Goal: Information Seeking & Learning: Obtain resource

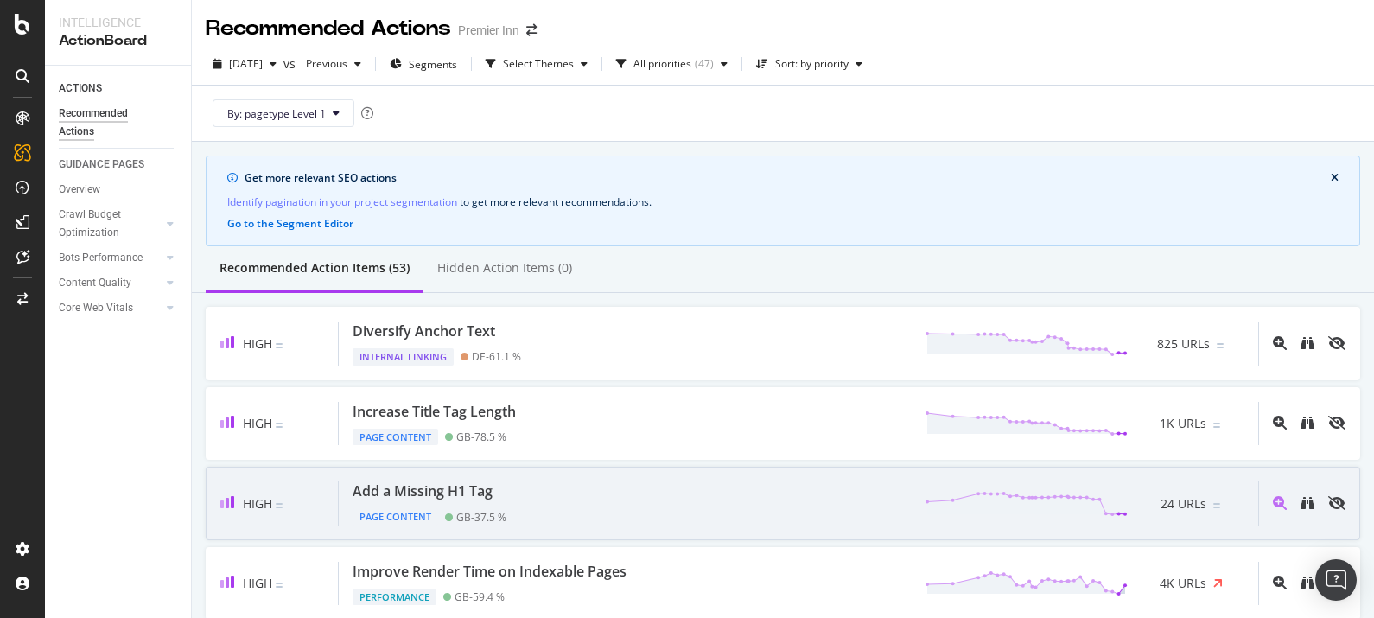
click at [642, 530] on div "High Add a Missing H1 Tag Page Content GB - 37.5 % 24 URLs" at bounding box center [783, 503] width 1155 height 73
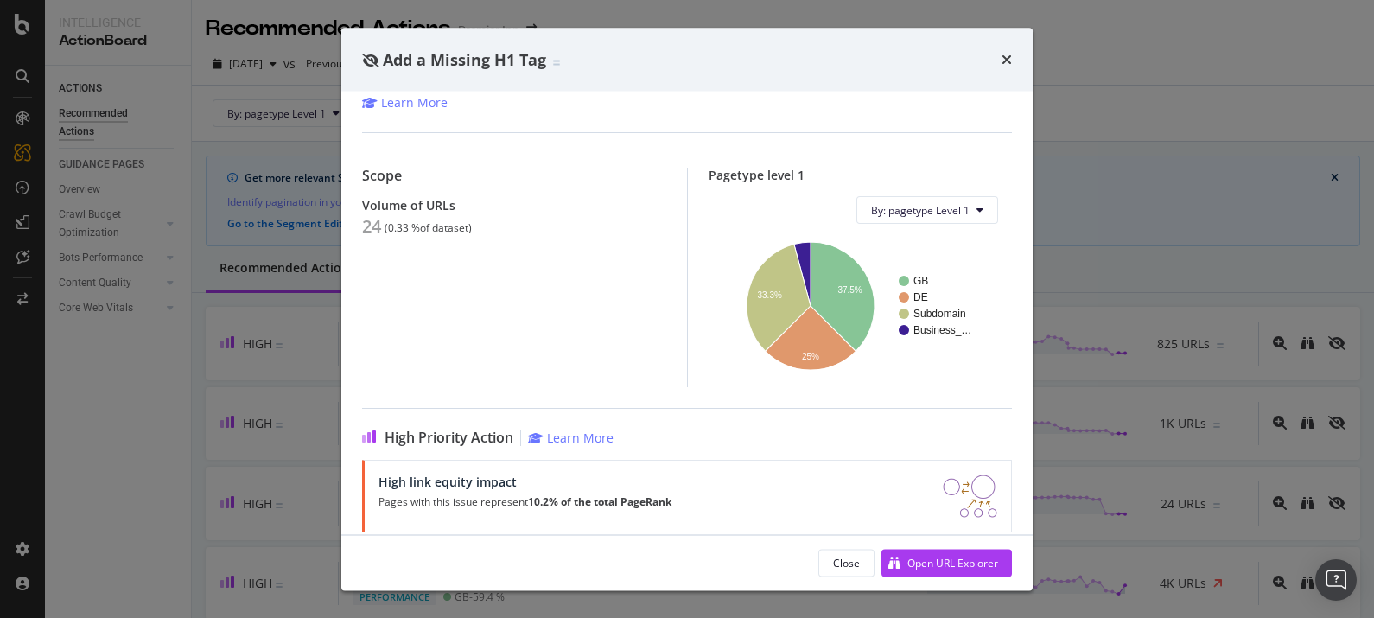
scroll to position [202, 0]
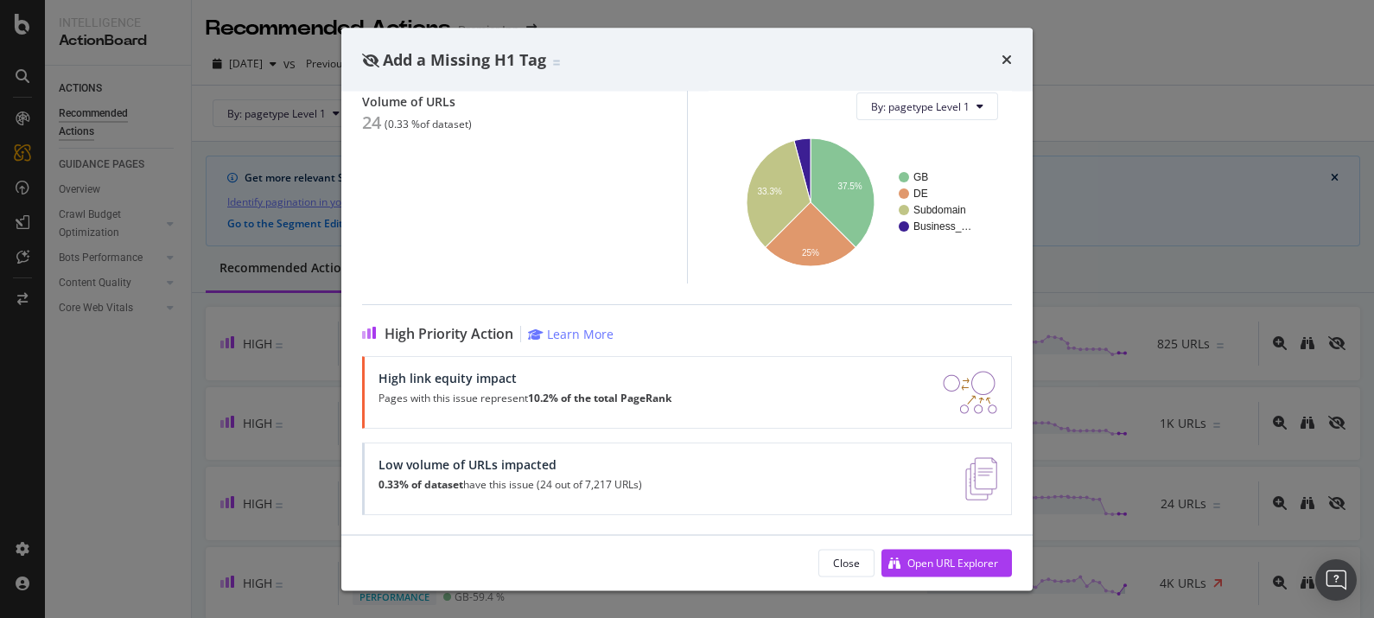
click at [1011, 67] on div "times" at bounding box center [1007, 59] width 10 height 22
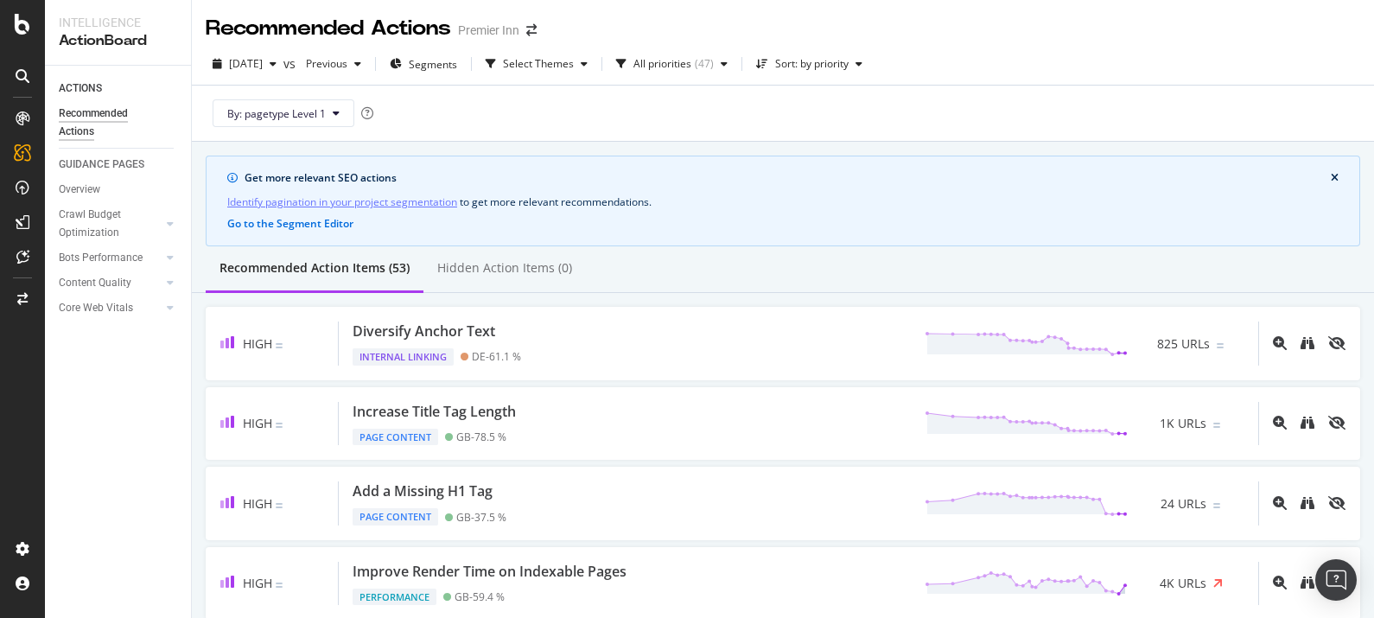
click at [1003, 60] on div "2025 Sep. 1st vs Previous Segments Select Themes All priorities ( 47 ) Sort: by…" at bounding box center [783, 67] width 1182 height 35
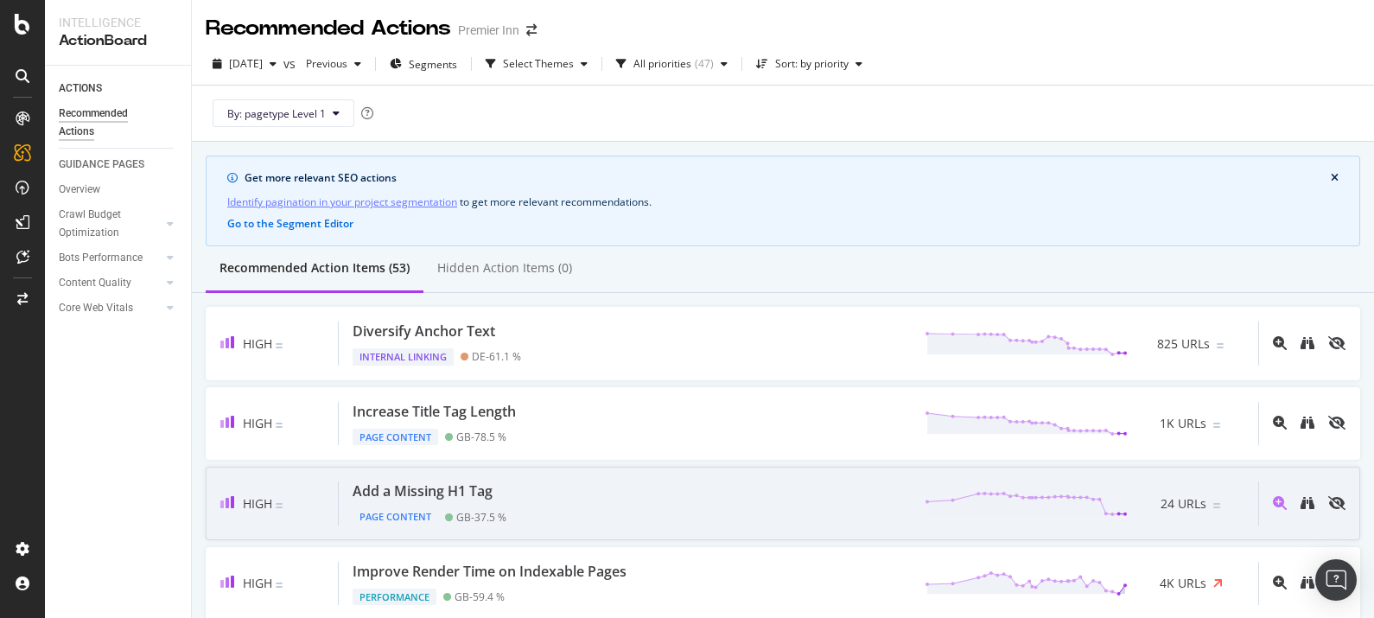
click at [1072, 485] on div "Add a Missing H1 Tag Page Content GB - 37.5 % 24 URLs" at bounding box center [799, 503] width 920 height 44
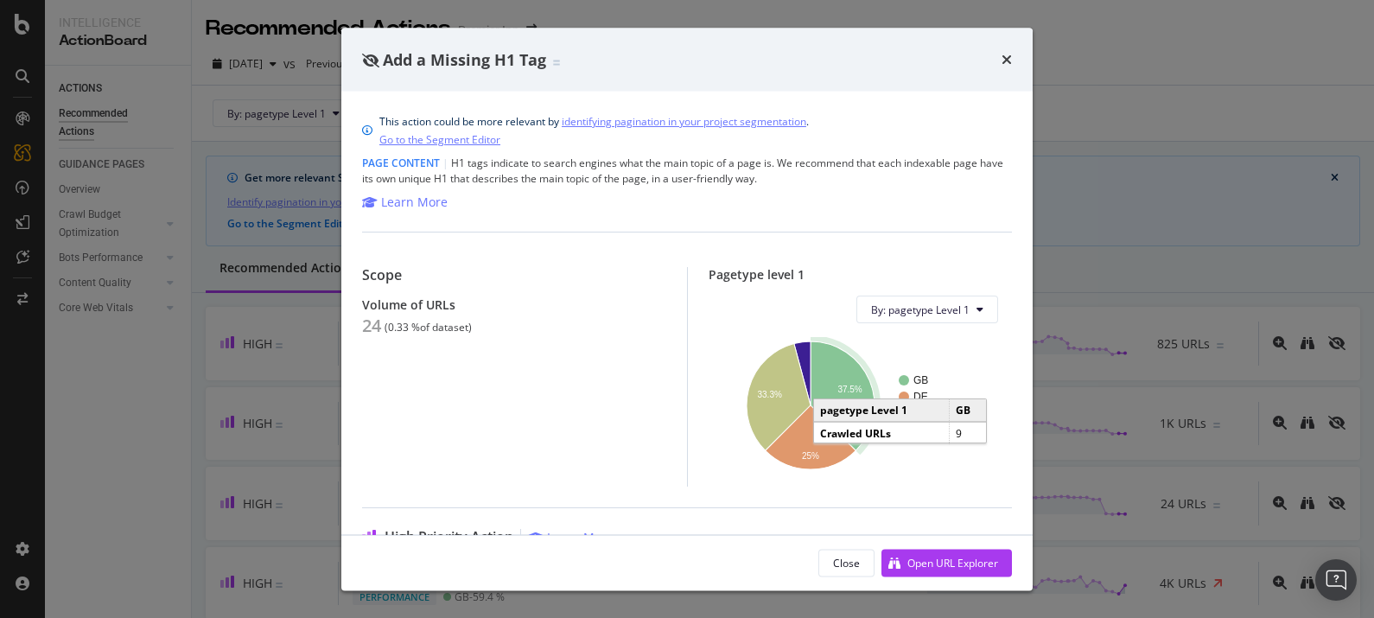
click at [834, 397] on icon "A chart." at bounding box center [843, 395] width 64 height 109
click at [804, 445] on icon "A chart." at bounding box center [810, 437] width 91 height 64
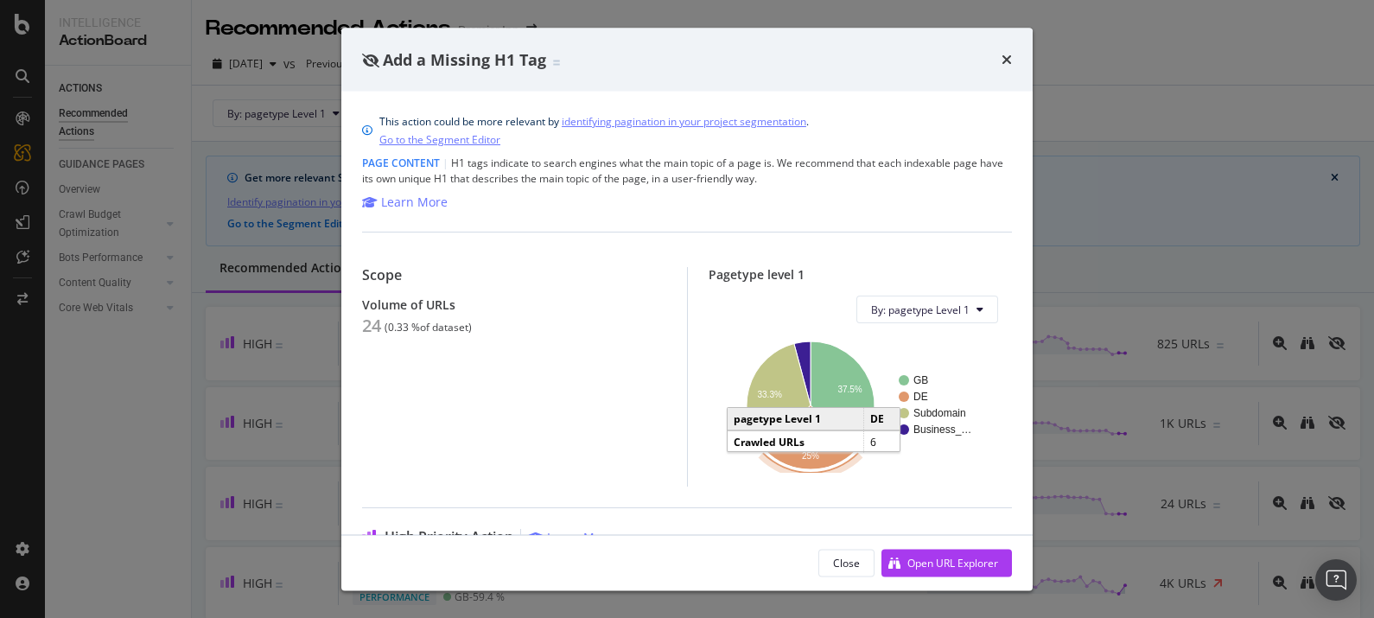
click at [1063, 67] on div "Add a Missing H1 Tag This action could be more relevant by identifying paginati…" at bounding box center [687, 309] width 1374 height 618
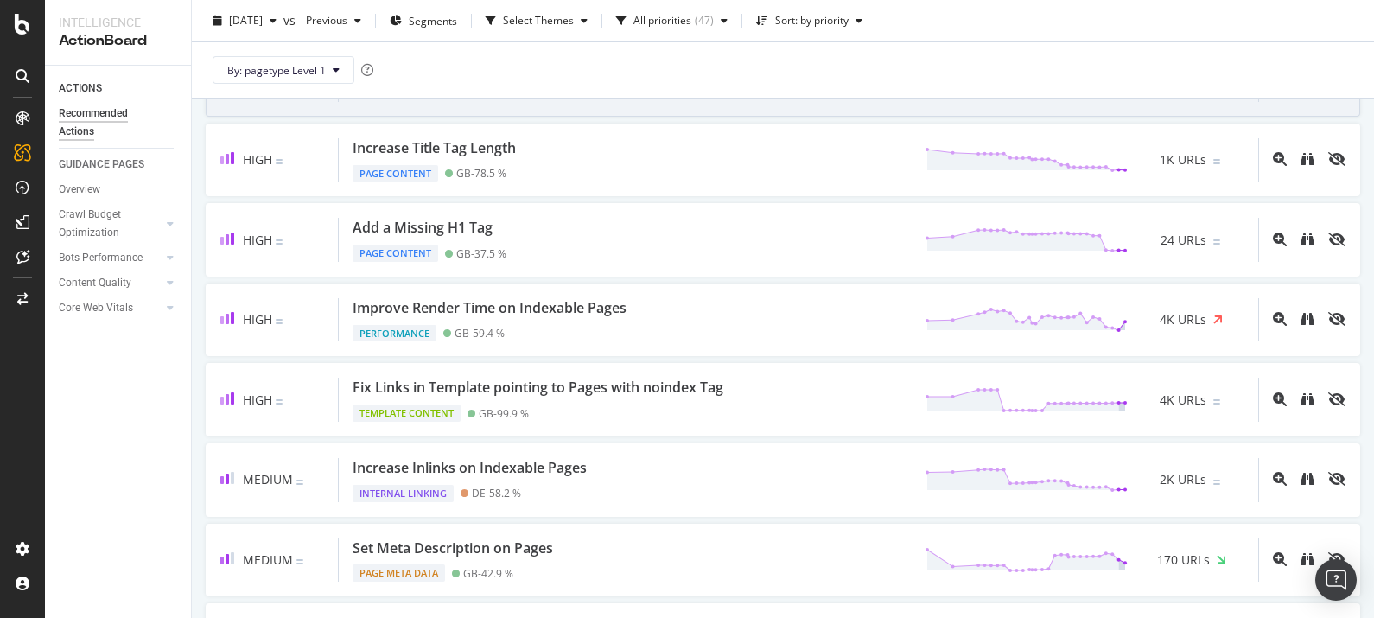
scroll to position [264, 0]
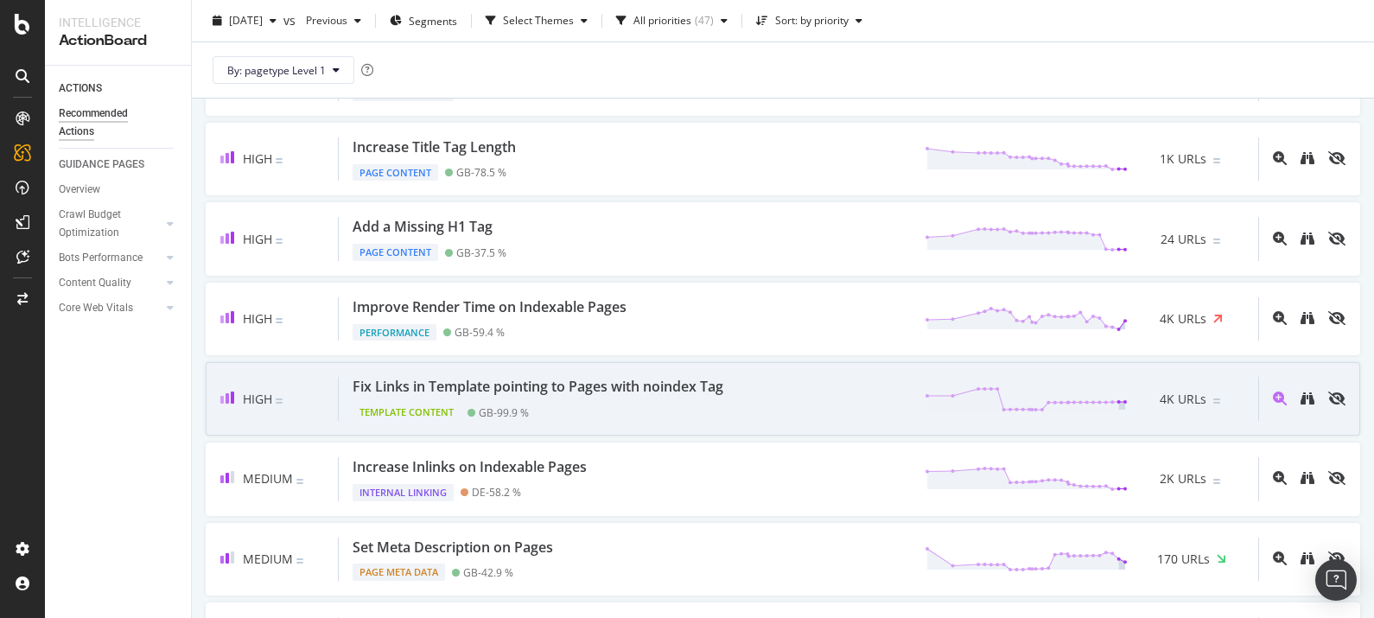
click at [785, 384] on div "Fix Links in Template pointing to Pages with noindex Tag Template Content GB - …" at bounding box center [799, 399] width 920 height 44
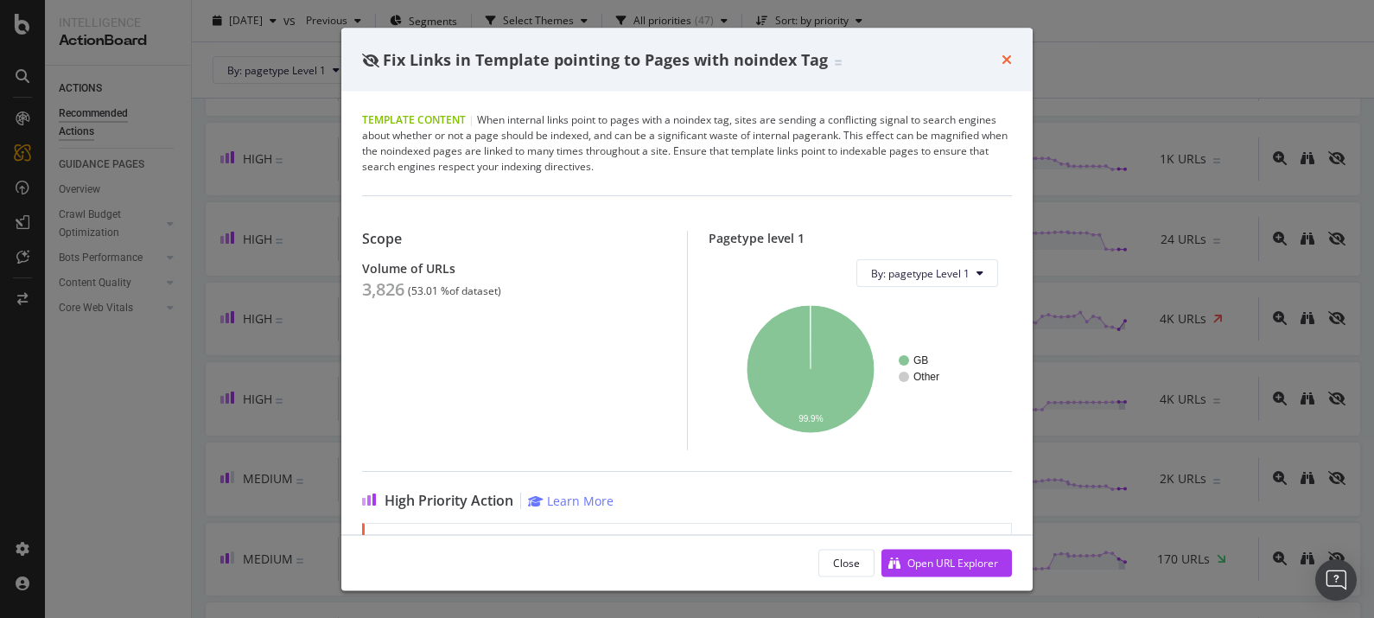
click at [1002, 56] on icon "times" at bounding box center [1007, 60] width 10 height 14
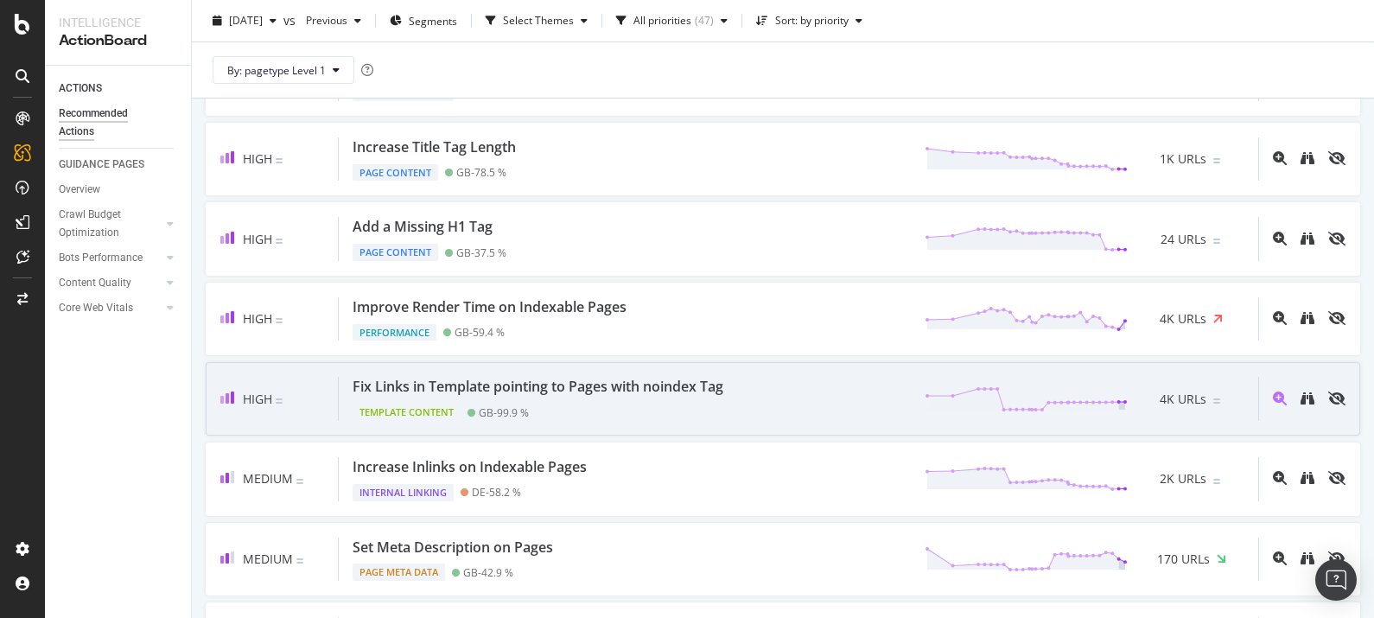
click at [769, 398] on div "Fix Links in Template pointing to Pages with noindex Tag Template Content GB - …" at bounding box center [799, 399] width 920 height 44
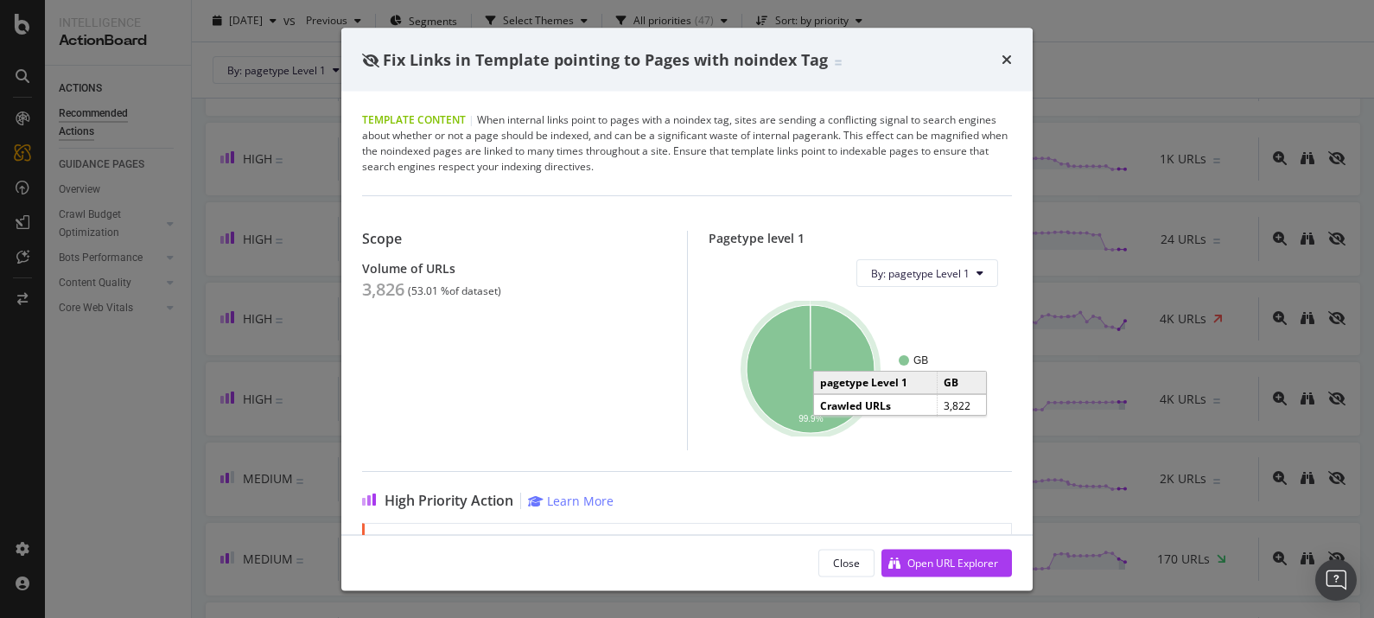
click at [773, 402] on icon "A chart." at bounding box center [810, 369] width 128 height 128
click at [1011, 67] on div "times" at bounding box center [1007, 59] width 10 height 22
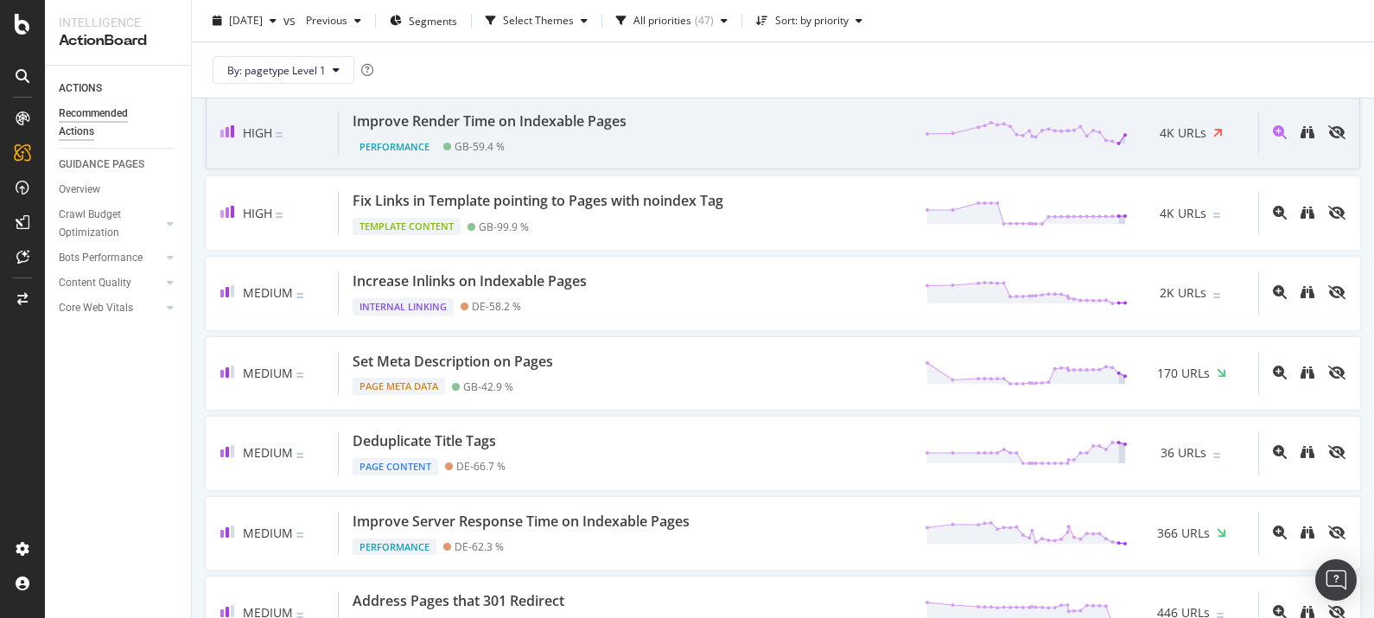
scroll to position [451, 0]
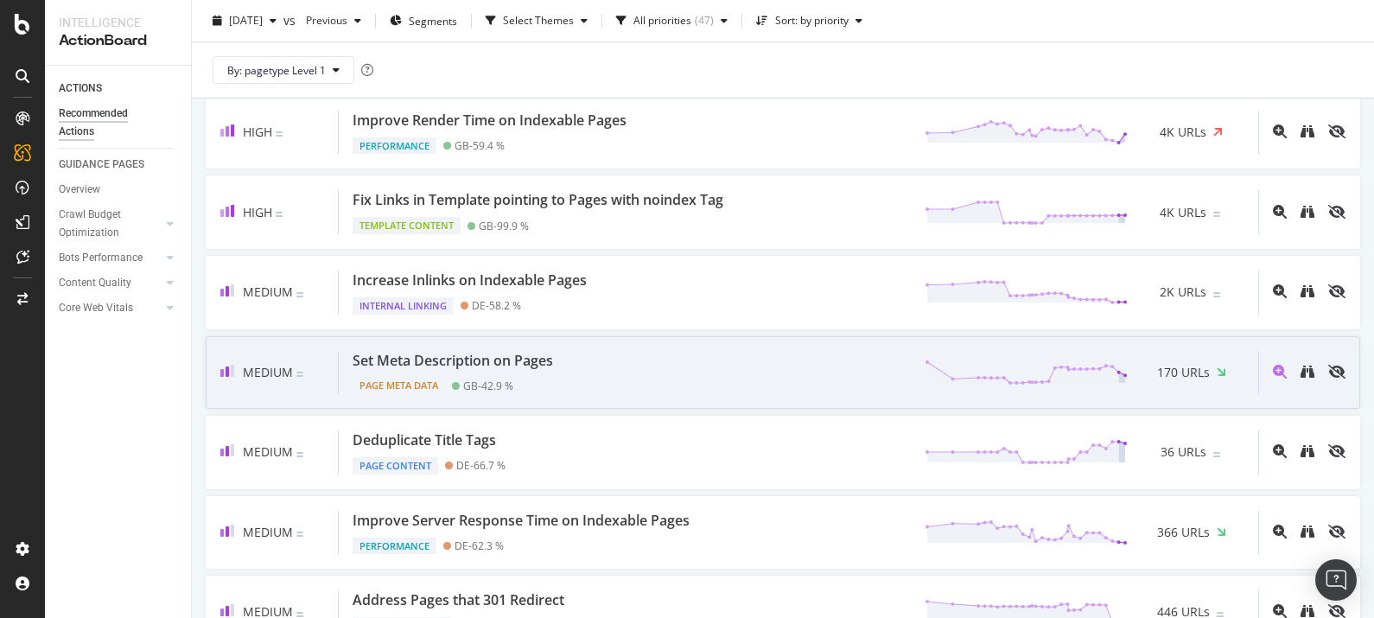
click at [703, 363] on div "Set Meta Description on Pages Page Meta Data GB - 42.9 % 170 URLs" at bounding box center [799, 373] width 920 height 44
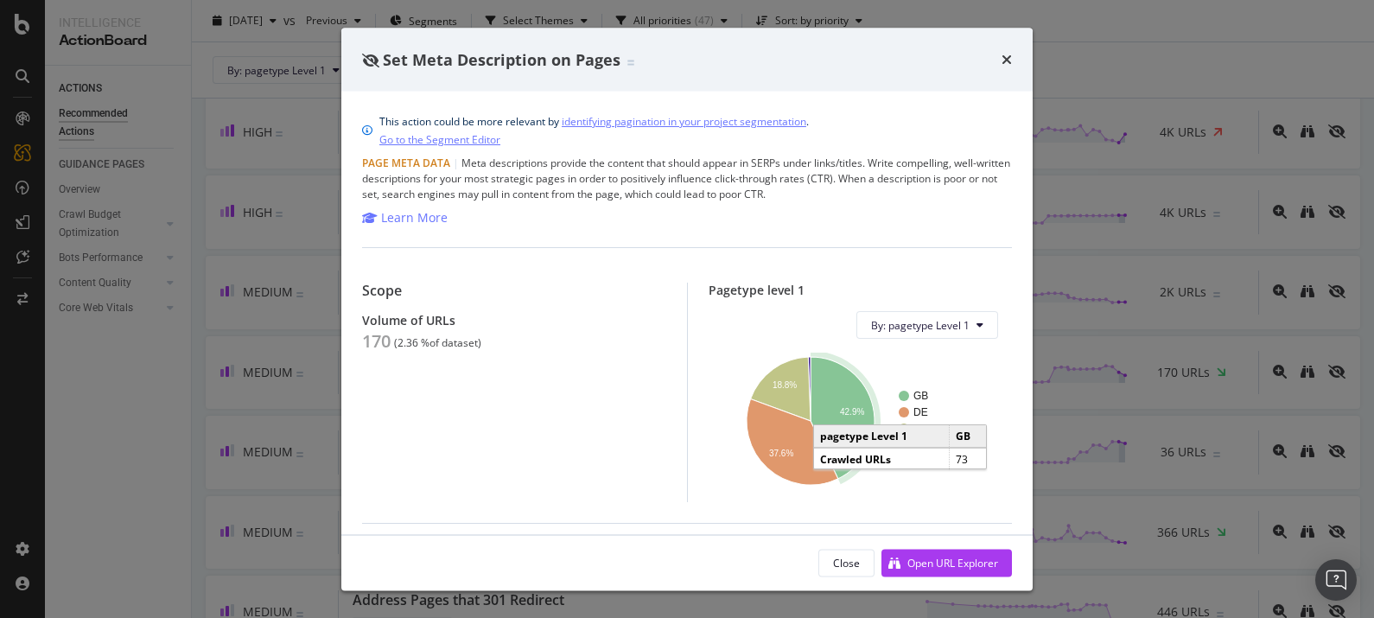
click at [835, 389] on icon "A chart." at bounding box center [843, 418] width 64 height 122
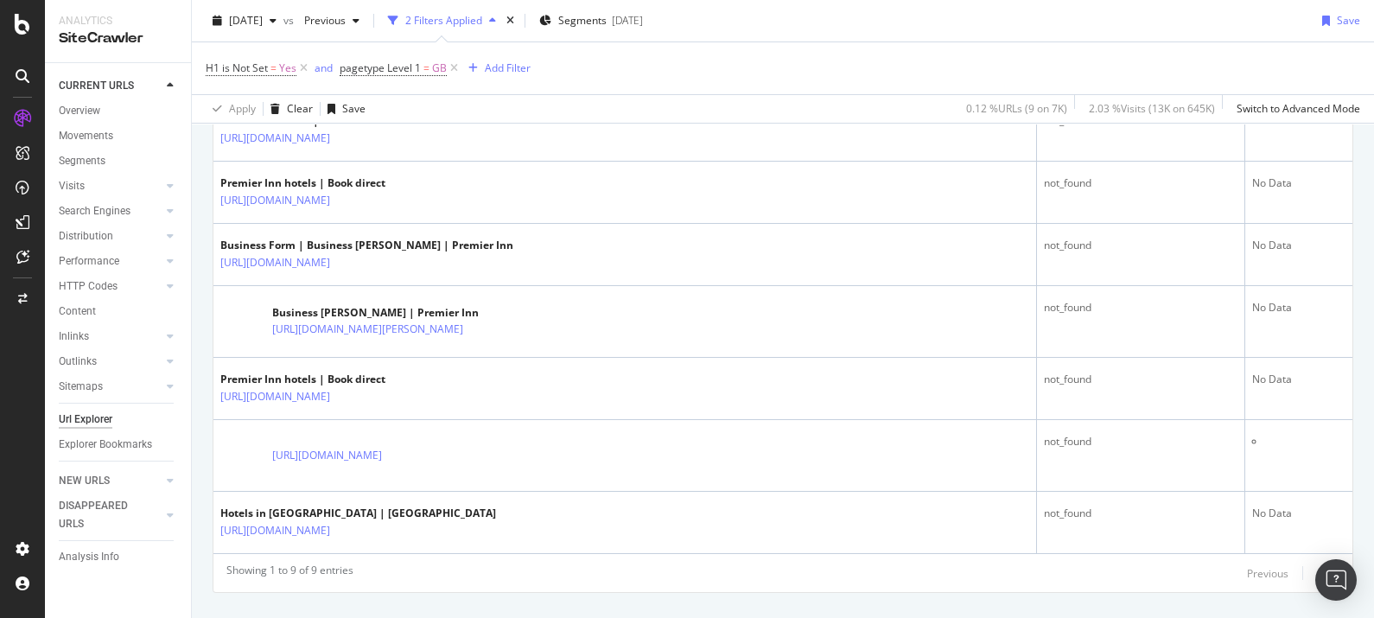
scroll to position [620, 0]
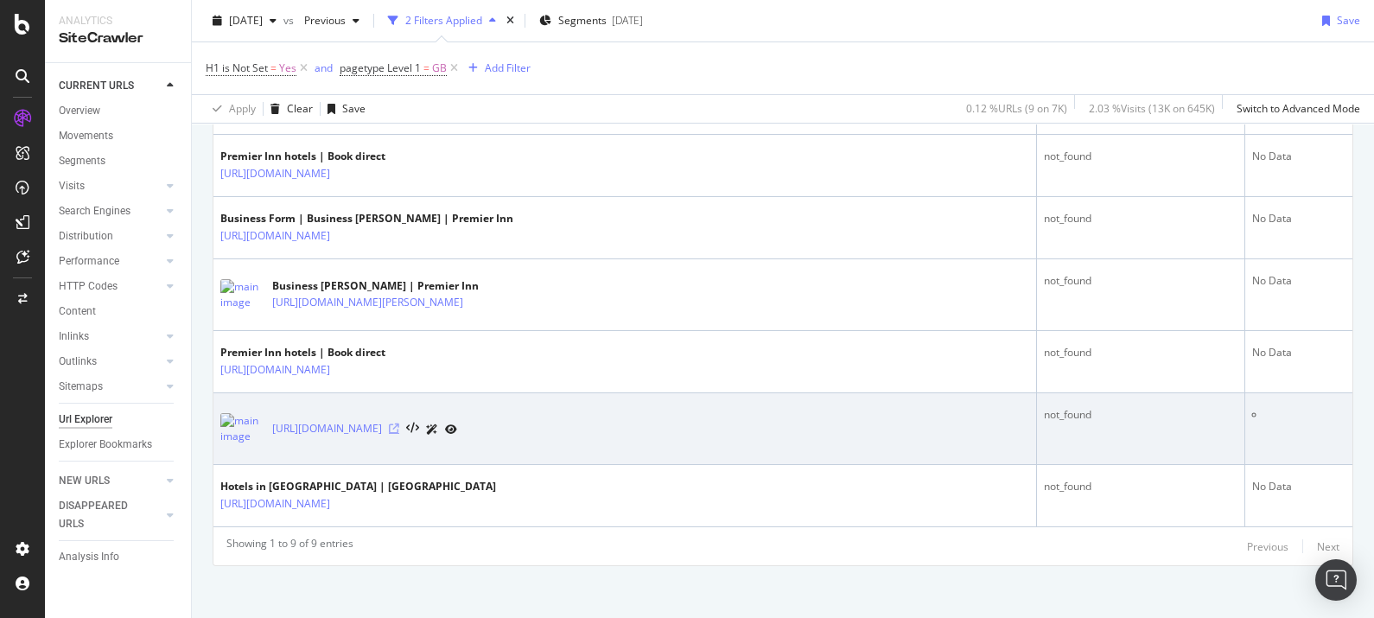
click at [399, 425] on icon at bounding box center [394, 428] width 10 height 10
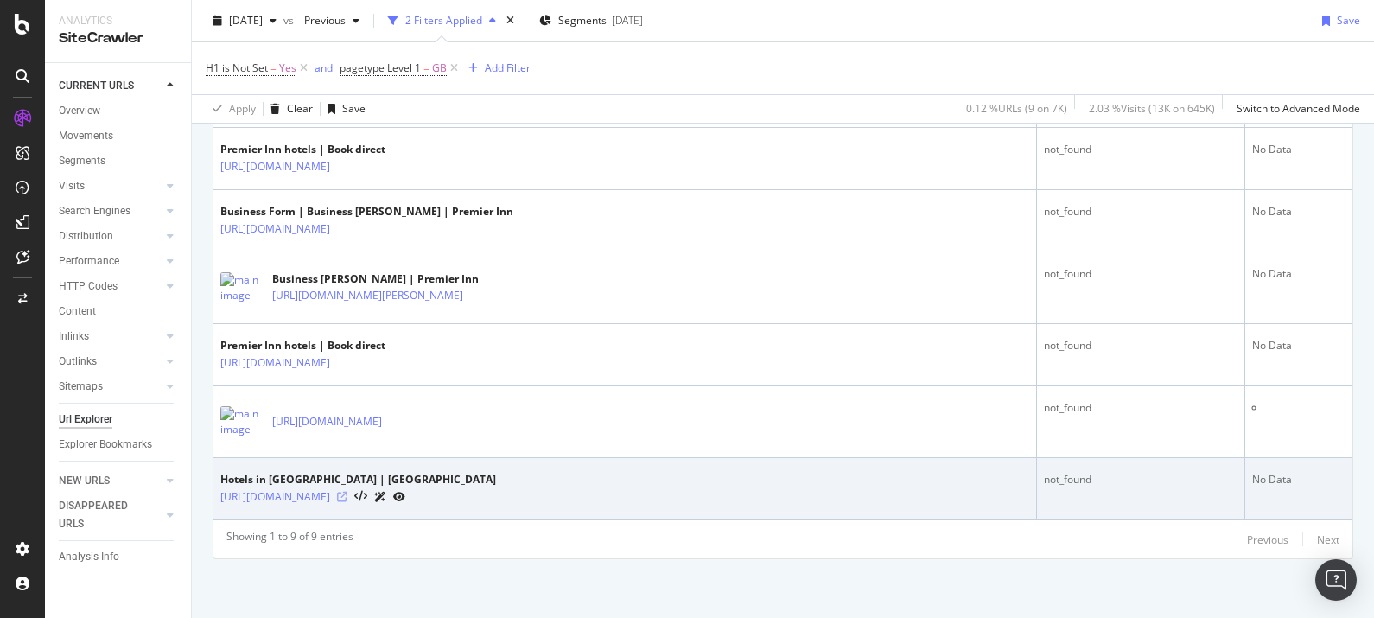
click at [347, 497] on icon at bounding box center [342, 497] width 10 height 10
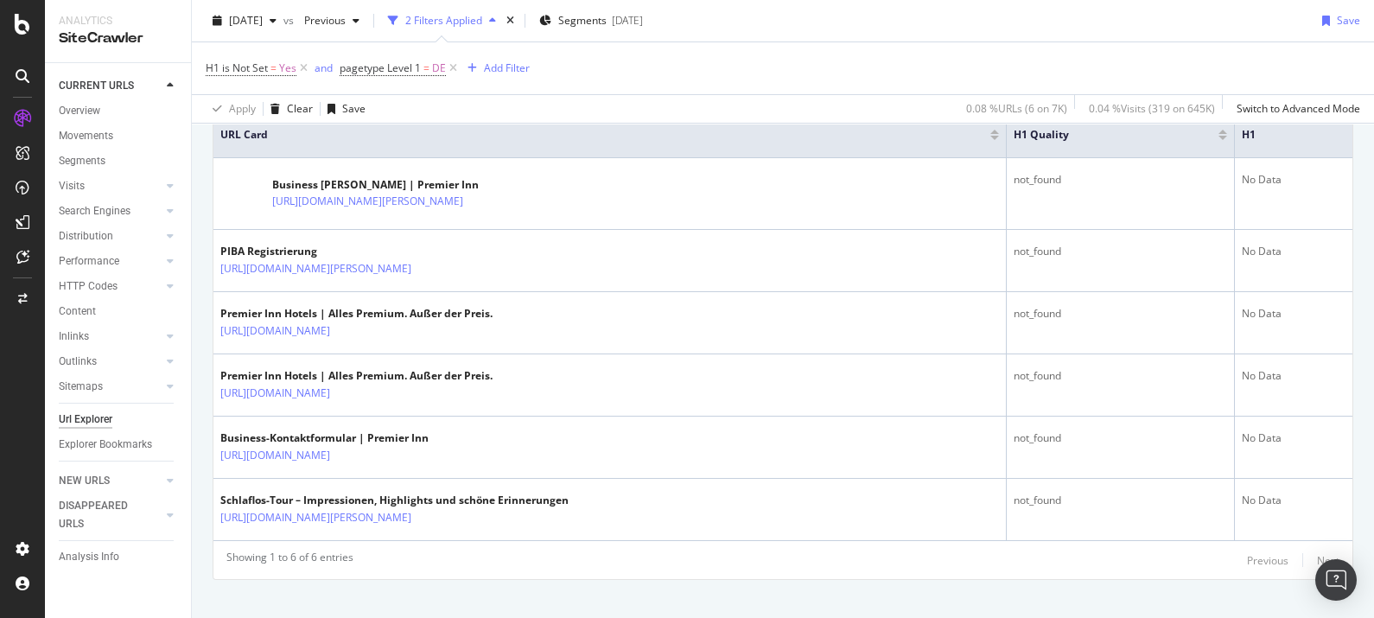
scroll to position [411, 0]
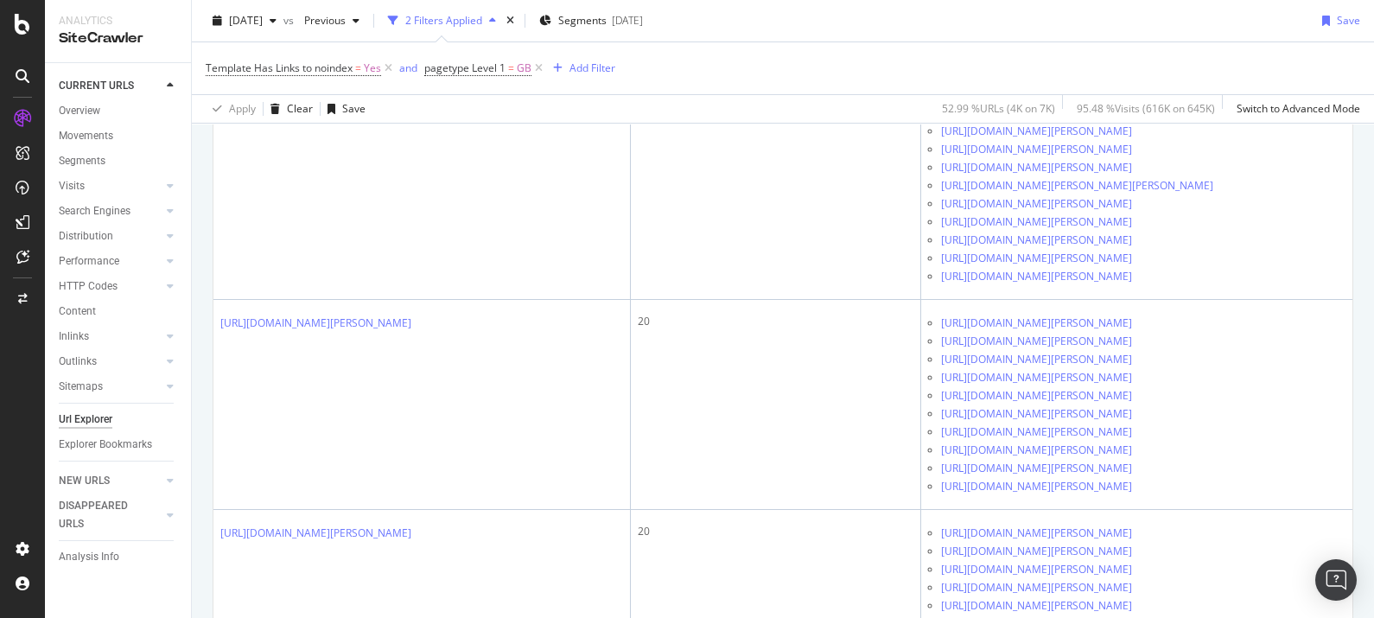
scroll to position [1739, 0]
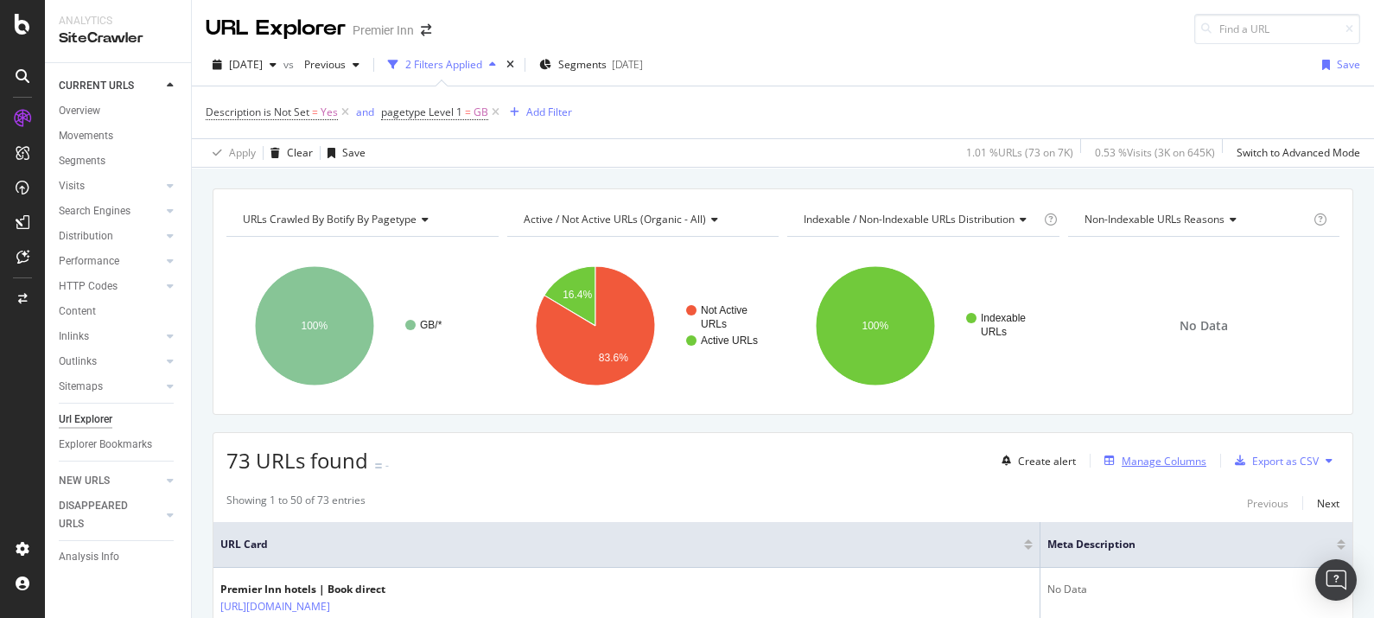
click at [1166, 456] on div "Manage Columns" at bounding box center [1164, 461] width 85 height 15
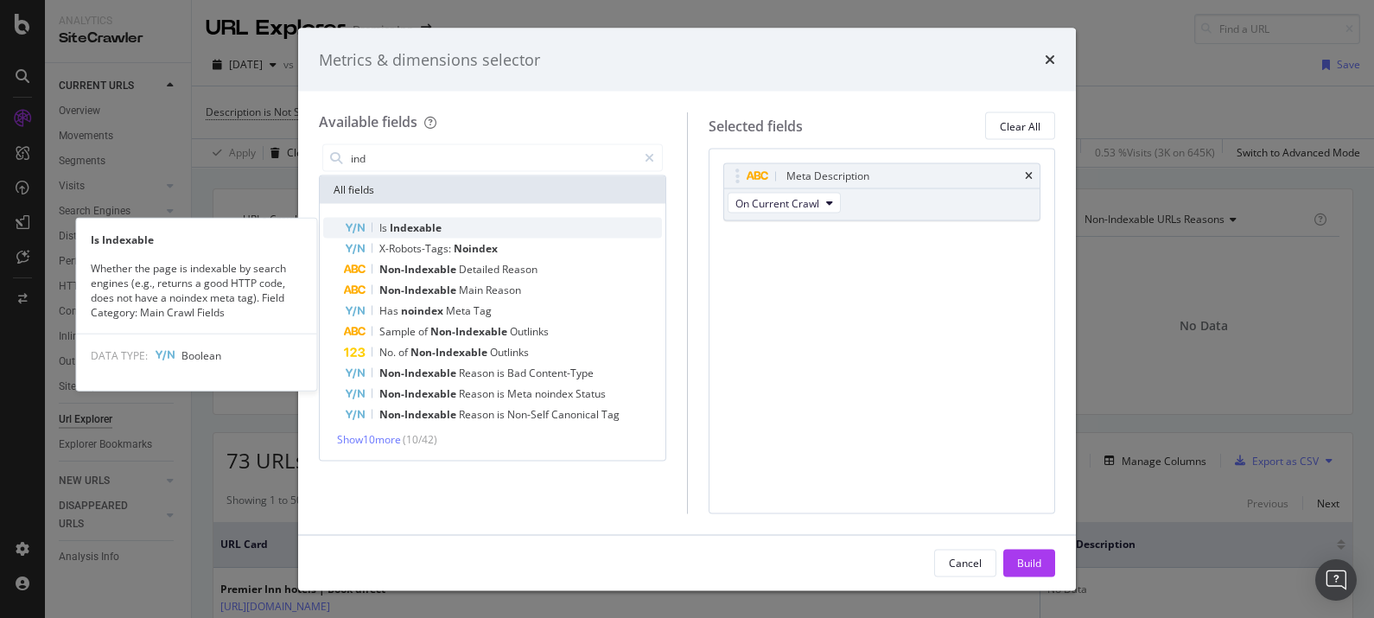
type input "ind"
click at [419, 226] on span "Indexable" at bounding box center [416, 227] width 52 height 15
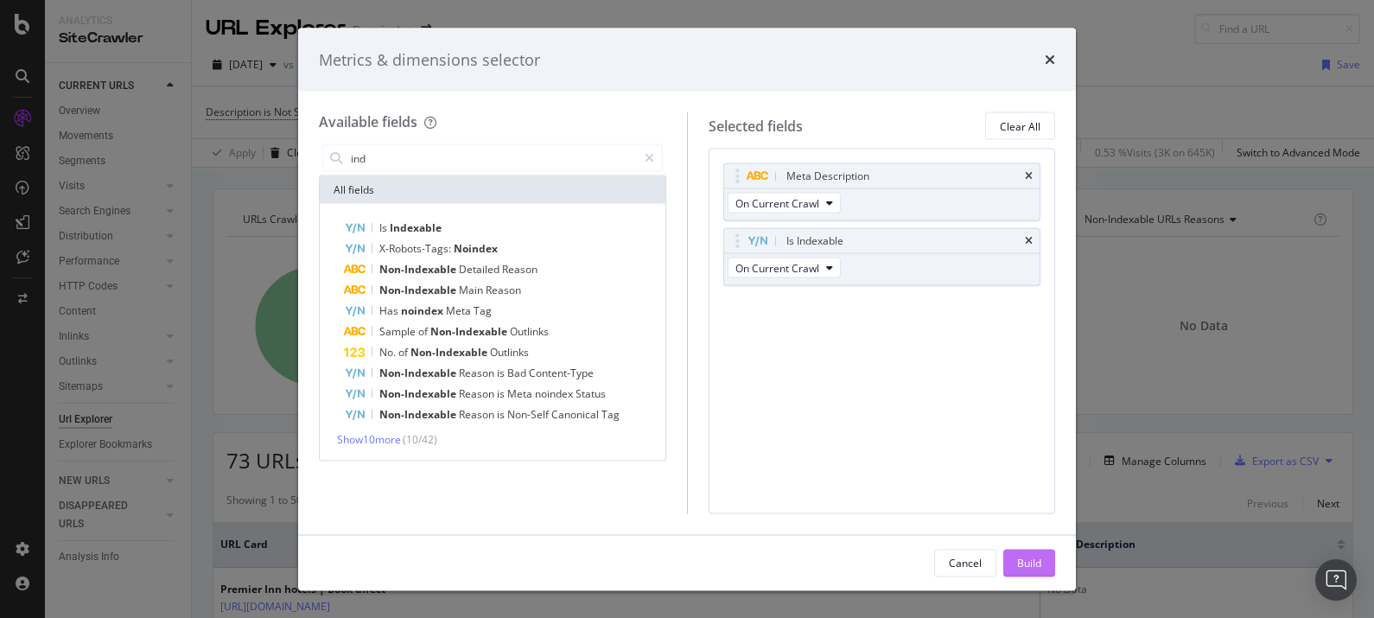
click at [1037, 565] on div "Build" at bounding box center [1029, 562] width 24 height 15
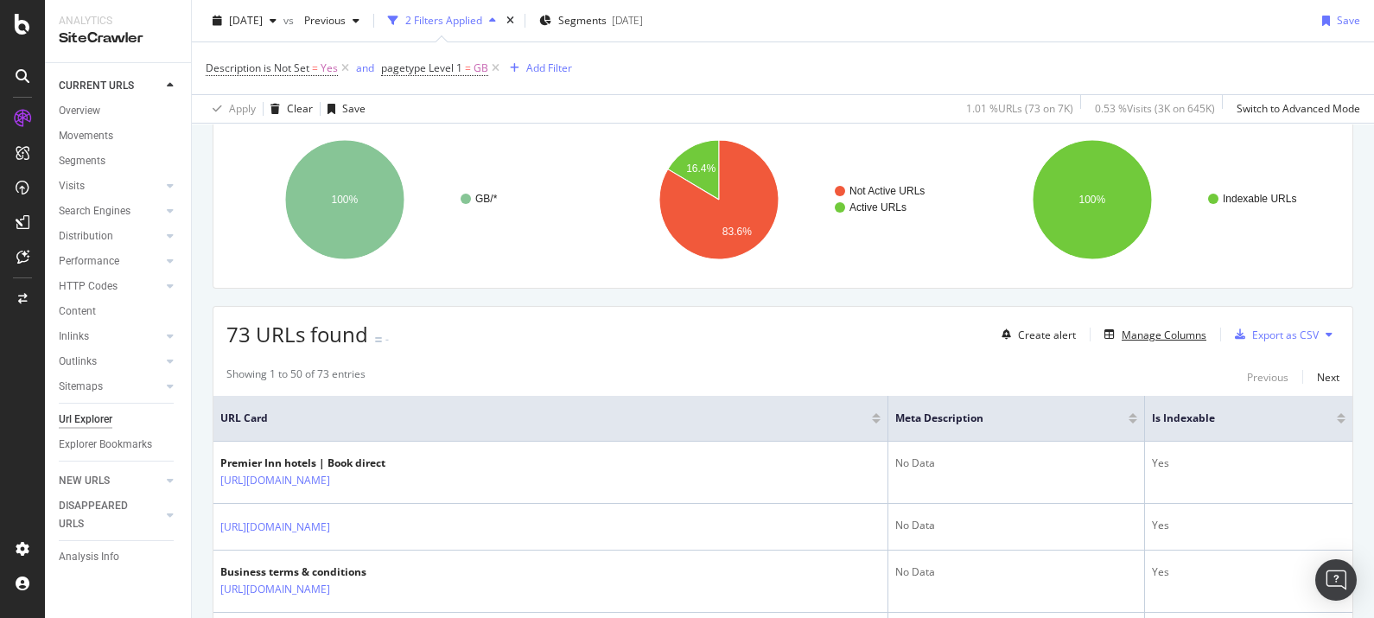
scroll to position [134, 0]
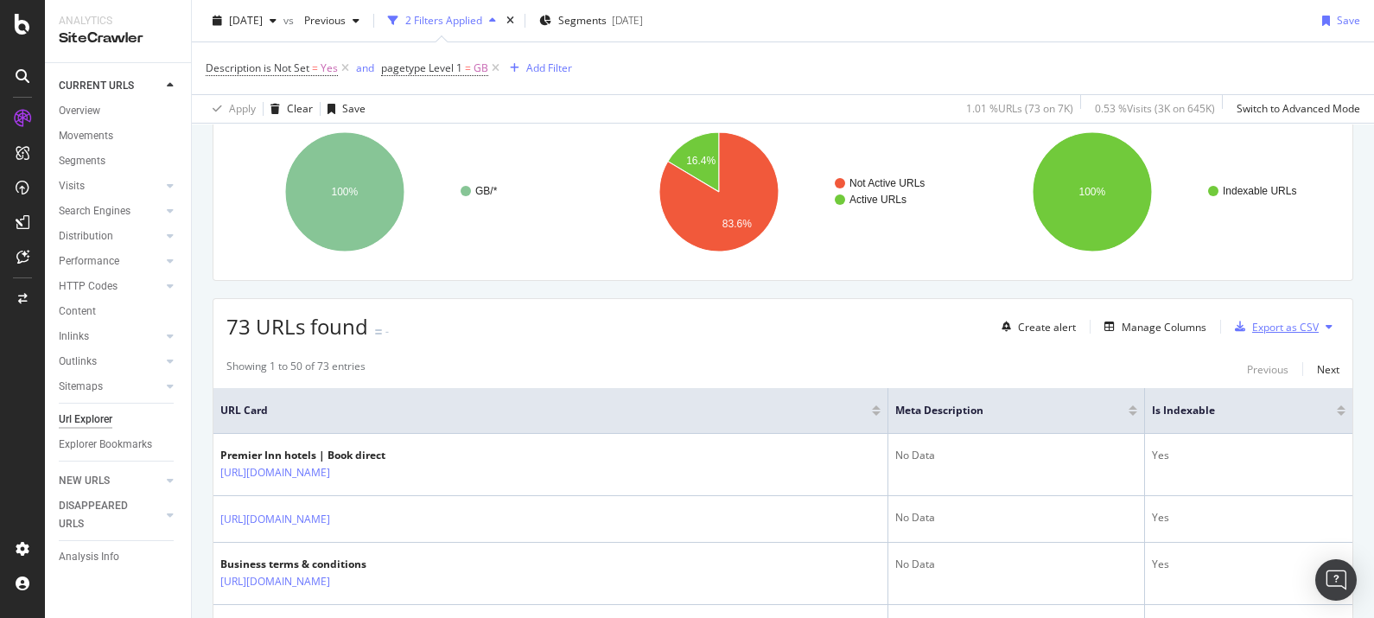
click at [1272, 324] on div "Export as CSV" at bounding box center [1285, 327] width 67 height 15
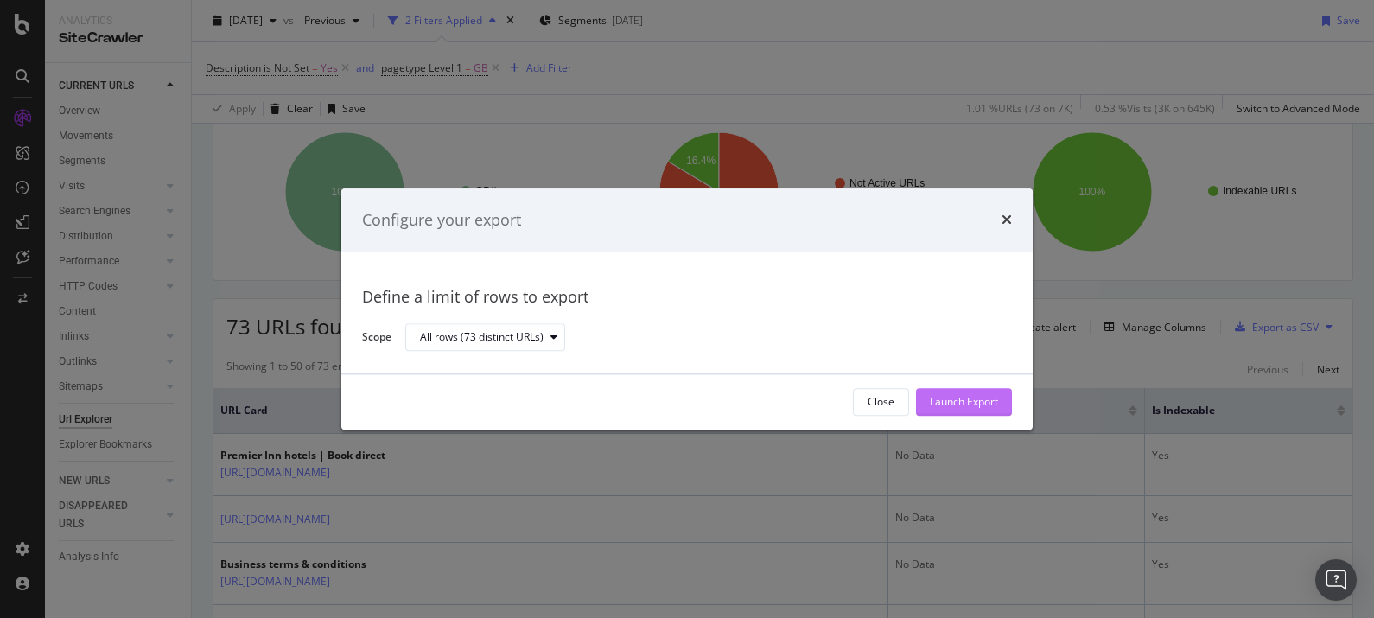
click at [977, 397] on div "Launch Export" at bounding box center [964, 402] width 68 height 15
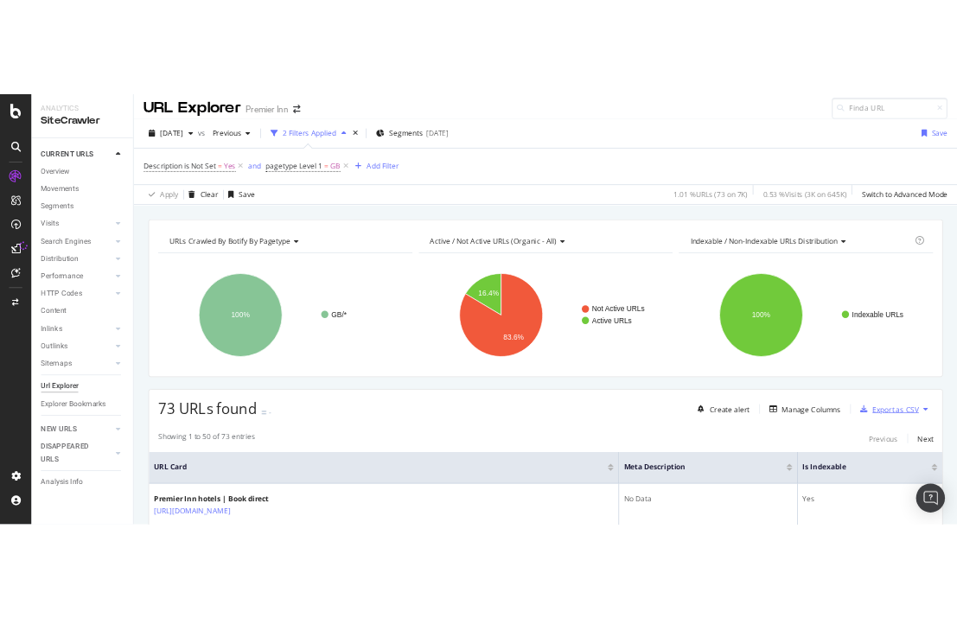
scroll to position [0, 0]
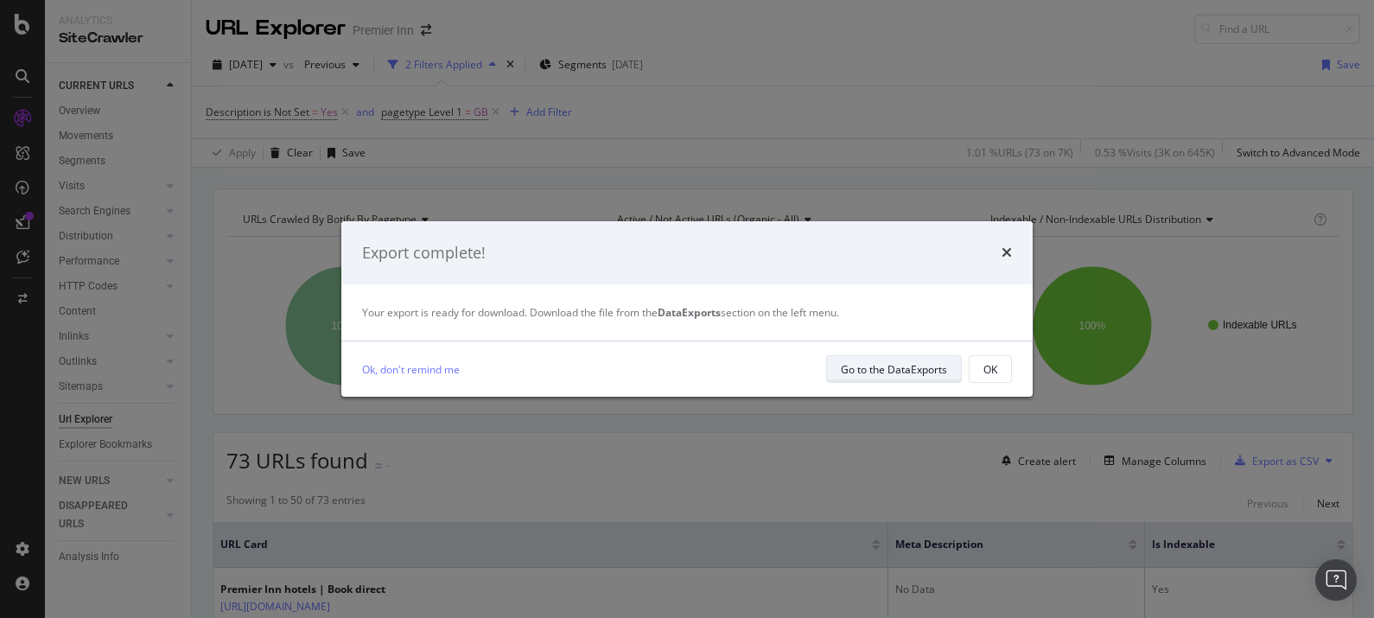
click at [899, 367] on div "Go to the DataExports" at bounding box center [894, 369] width 106 height 15
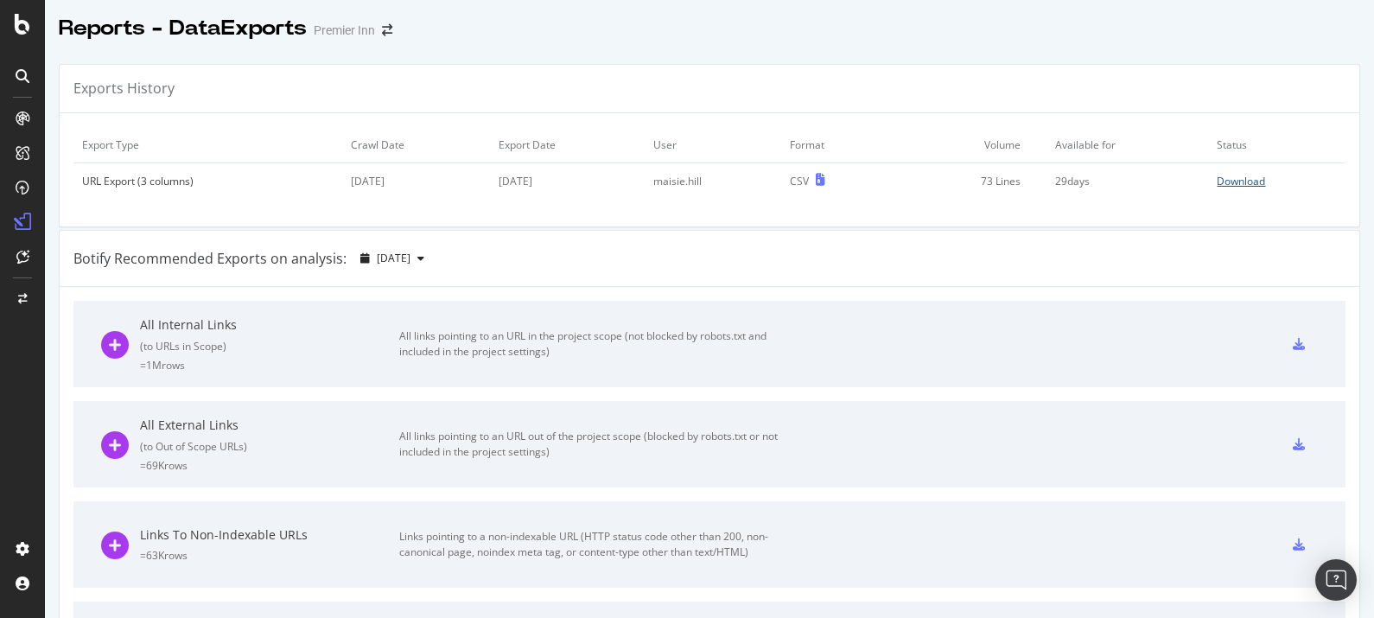
click at [1217, 179] on div "Download" at bounding box center [1241, 181] width 48 height 15
